Goal: Entertainment & Leisure: Consume media (video, audio)

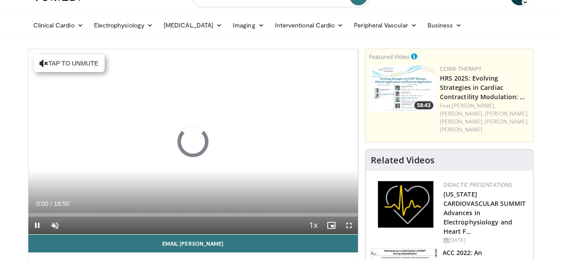
scroll to position [60, 0]
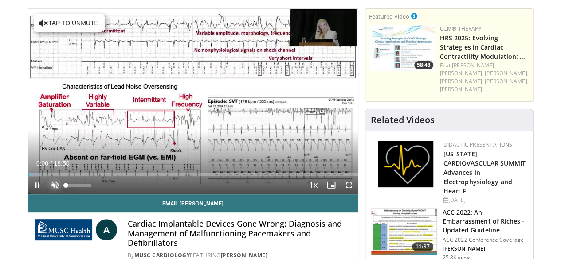
click at [46, 194] on span "Video Player" at bounding box center [55, 185] width 18 height 18
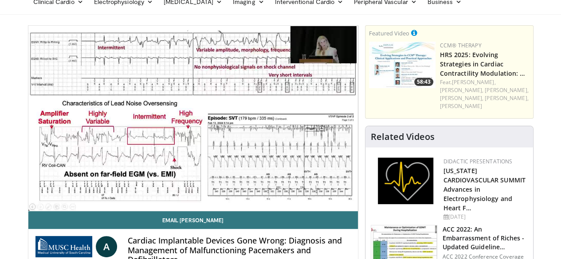
scroll to position [43, 0]
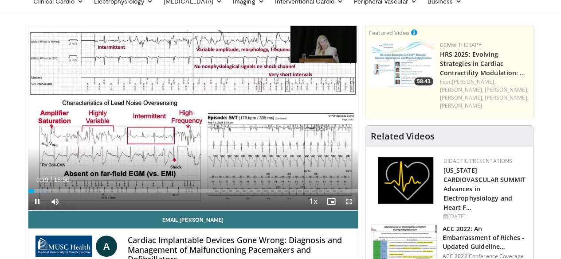
click at [355, 211] on span "Video Player" at bounding box center [349, 202] width 18 height 18
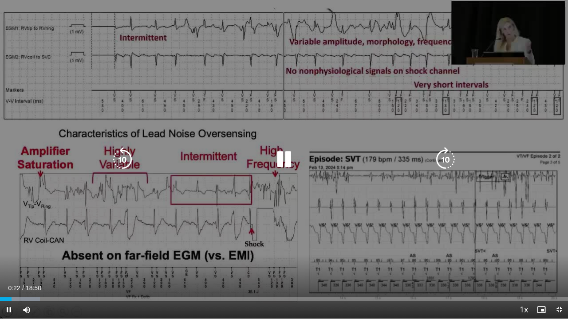
click at [287, 154] on icon "Video Player" at bounding box center [283, 159] width 25 height 25
click at [284, 161] on icon "Video Player" at bounding box center [283, 159] width 25 height 25
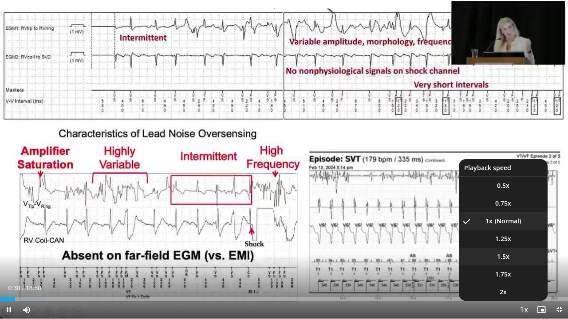
click at [511, 255] on li "1.5x" at bounding box center [503, 257] width 89 height 18
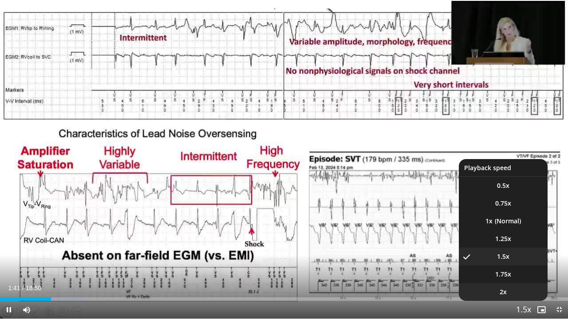
click at [519, 259] on li "2x" at bounding box center [503, 292] width 89 height 18
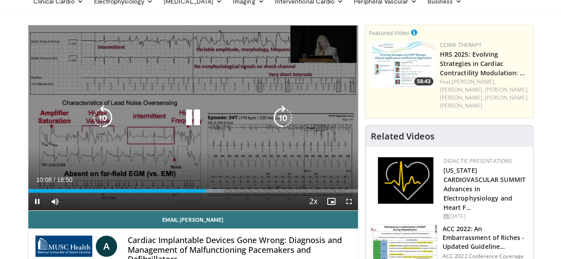
click at [188, 139] on div "10 seconds Tap to unmute" at bounding box center [192, 117] width 329 height 185
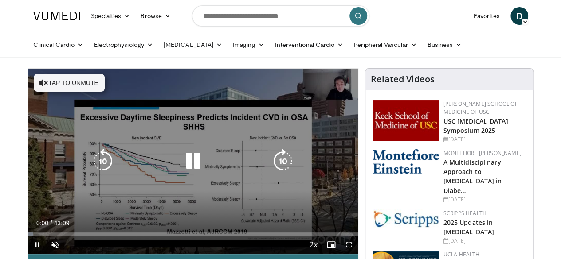
click at [58, 87] on button "Tap to unmute" at bounding box center [69, 83] width 71 height 18
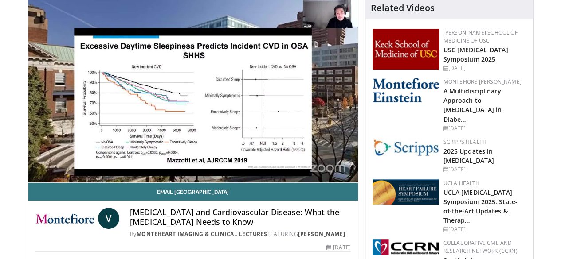
scroll to position [71, 0]
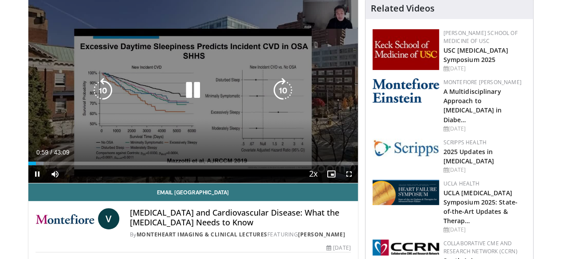
click at [97, 78] on div "10 seconds Tap to unmute" at bounding box center [192, 90] width 329 height 185
click at [185, 101] on icon "Video Player" at bounding box center [192, 90] width 25 height 25
click at [198, 99] on div "Video Player" at bounding box center [193, 91] width 198 height 18
click at [190, 93] on icon "Video Player" at bounding box center [192, 90] width 25 height 25
